Goal: Information Seeking & Learning: Check status

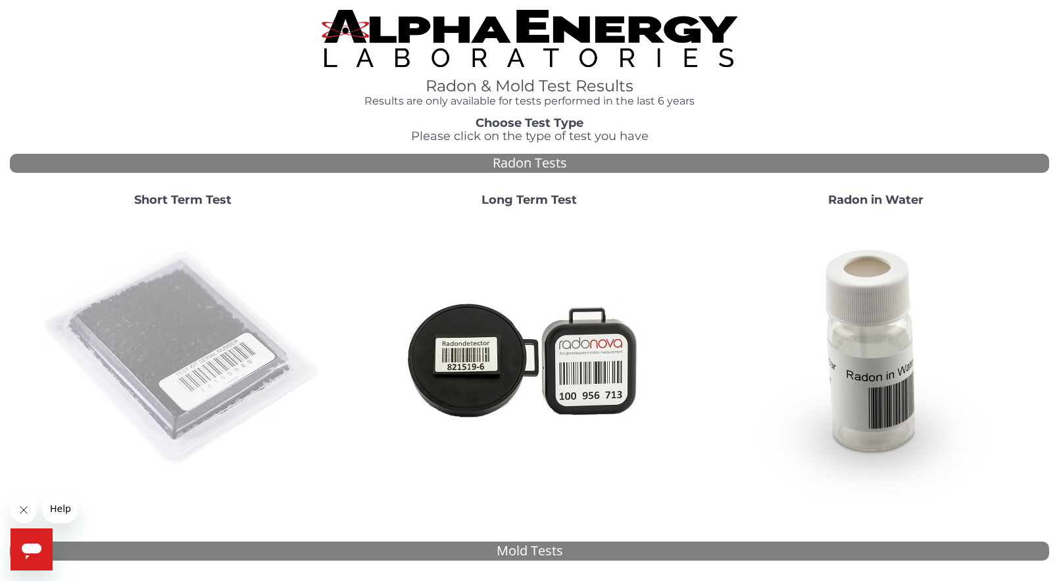
click at [235, 304] on img at bounding box center [182, 358] width 283 height 283
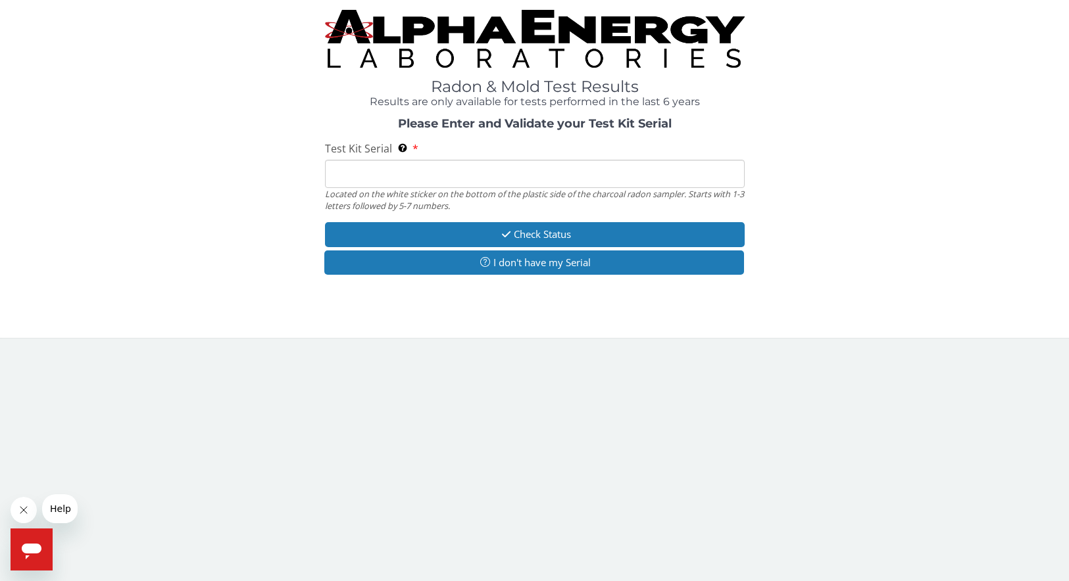
click at [445, 176] on input "Test Kit Serial Located on the white sticker on the bottom of the plastic side …" at bounding box center [535, 174] width 420 height 28
paste input "AA699117"
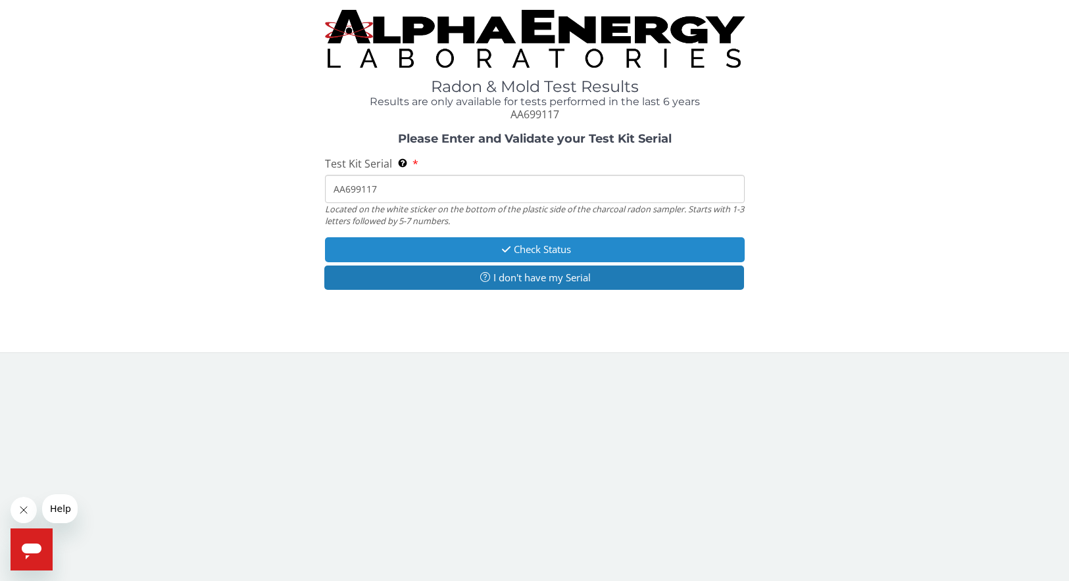
type input "AA699117"
click at [556, 247] on button "Check Status" at bounding box center [535, 249] width 420 height 24
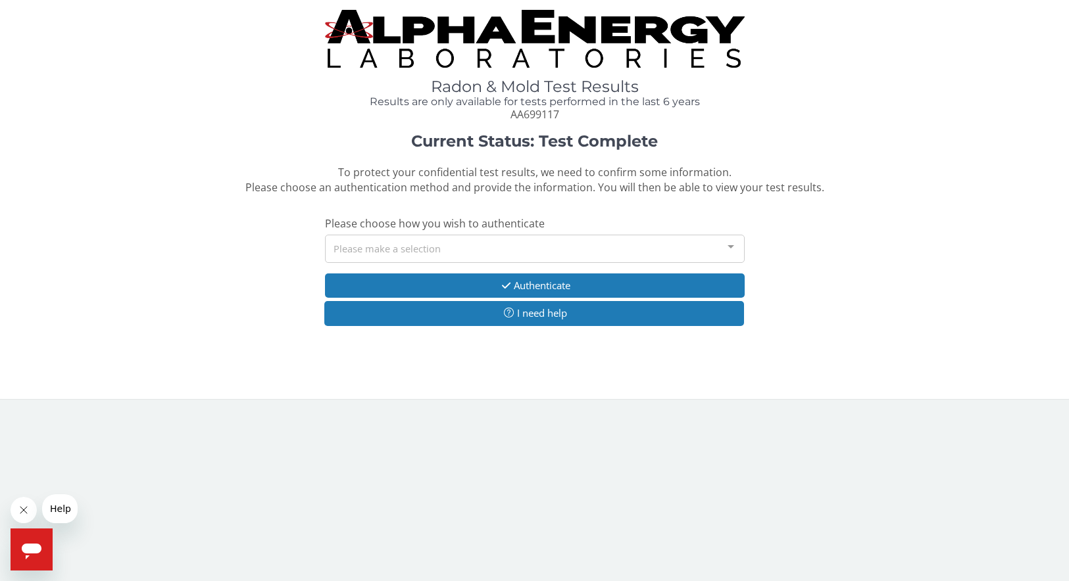
click at [554, 250] on div "Please make a selection" at bounding box center [535, 249] width 420 height 28
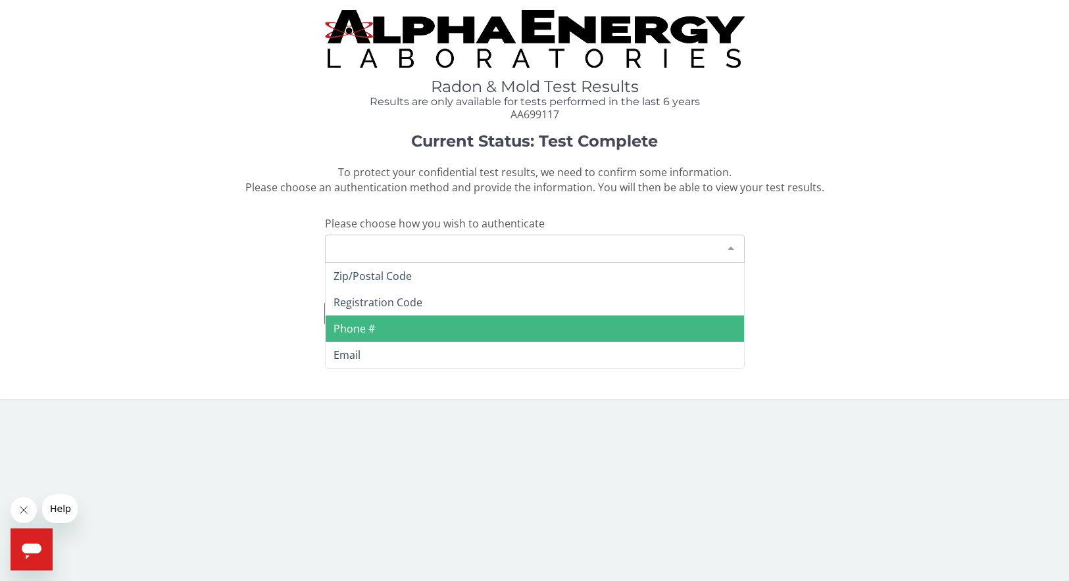
click at [528, 329] on span "Phone #" at bounding box center [535, 329] width 418 height 26
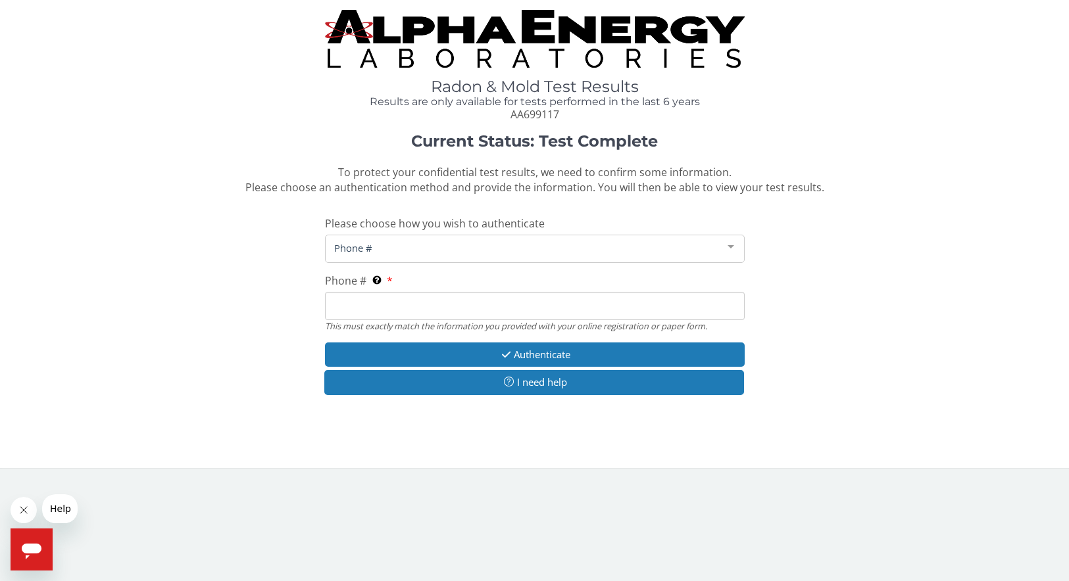
click at [478, 296] on input "Phone # This must exactly match the information you provided with your online r…" at bounding box center [535, 306] width 420 height 28
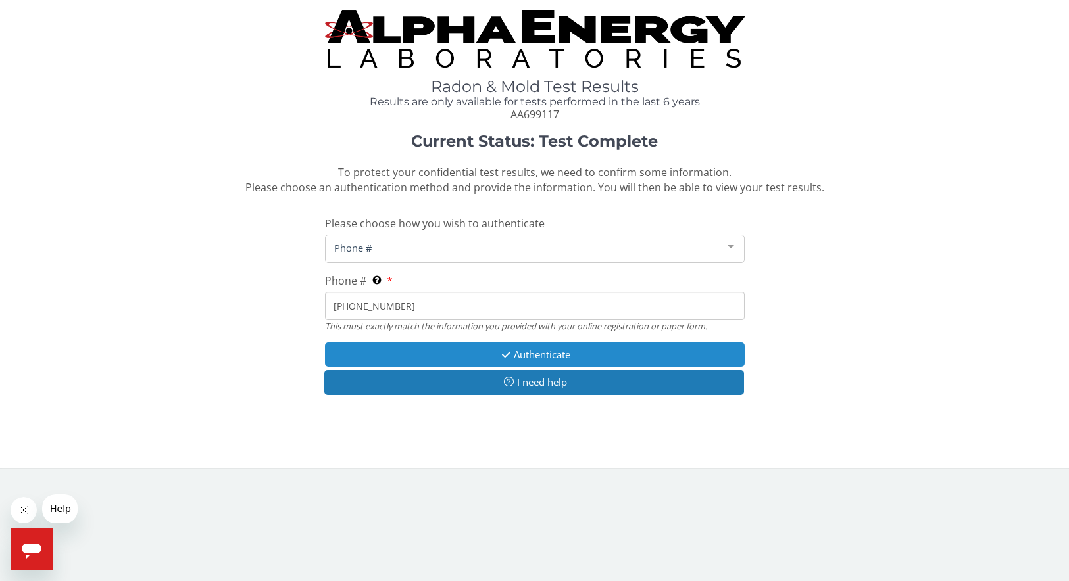
type input "[PHONE_NUMBER]"
click at [537, 356] on button "Authenticate" at bounding box center [535, 355] width 420 height 24
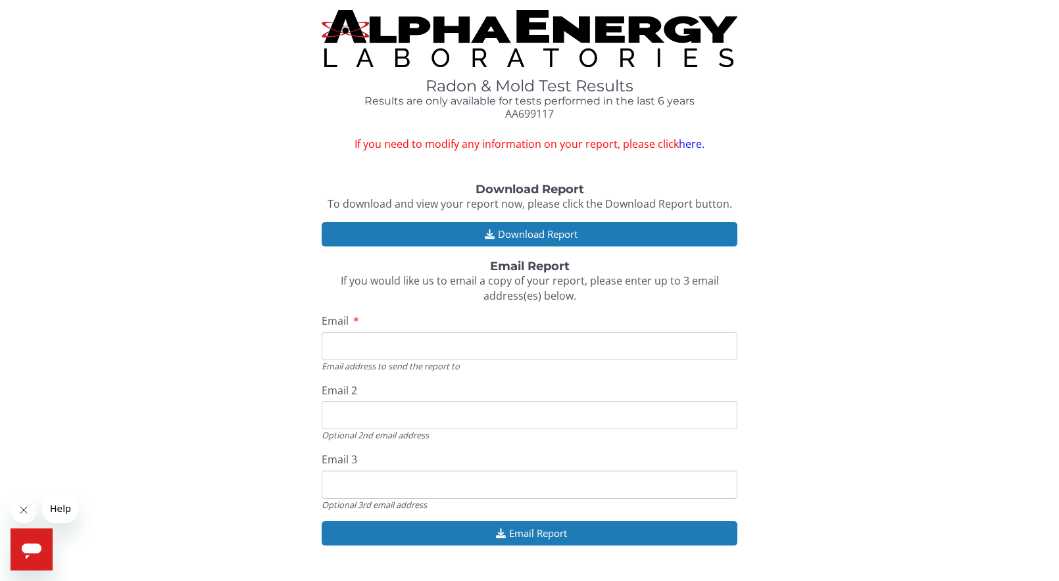
click at [708, 305] on div "Download Report To download and view your report now, please click the Download…" at bounding box center [529, 372] width 1039 height 376
click at [694, 141] on link "here." at bounding box center [692, 144] width 26 height 14
